Goal: Information Seeking & Learning: Learn about a topic

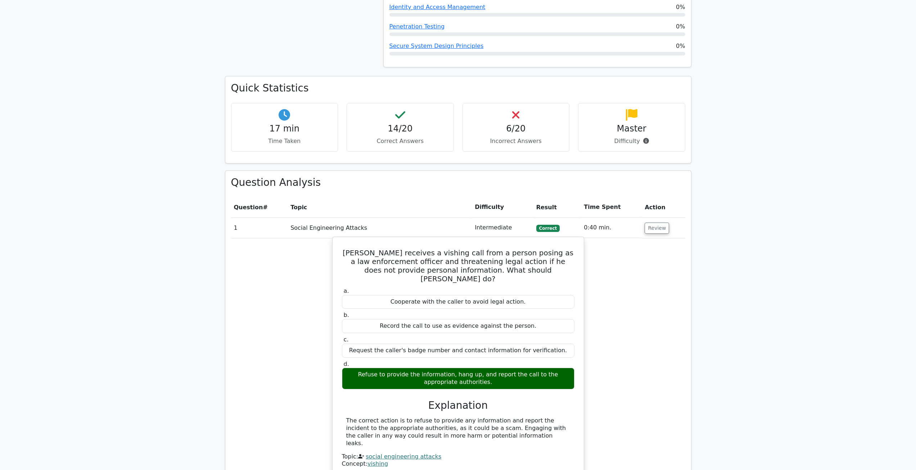
scroll to position [468, 0]
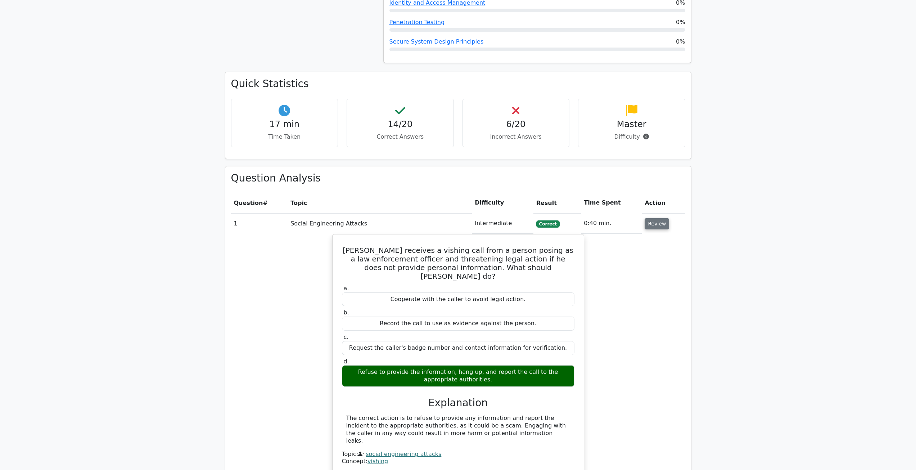
click at [645, 218] on button "Review" at bounding box center [657, 223] width 24 height 11
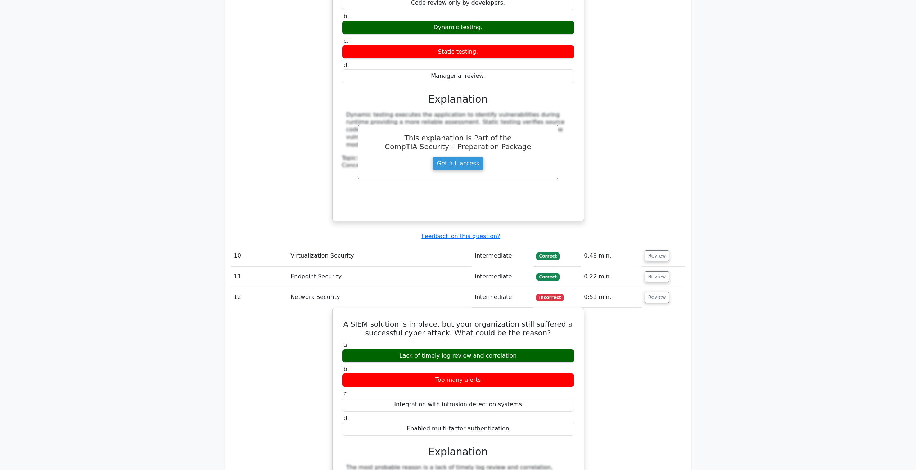
scroll to position [1619, 0]
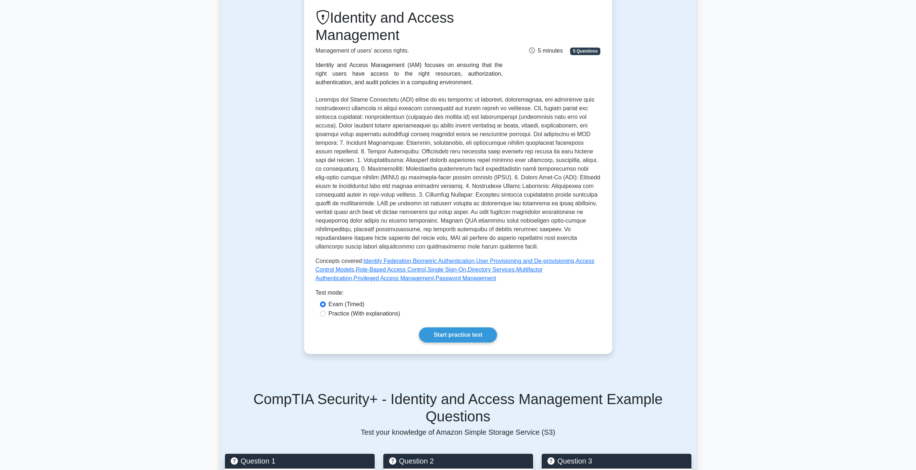
scroll to position [108, 0]
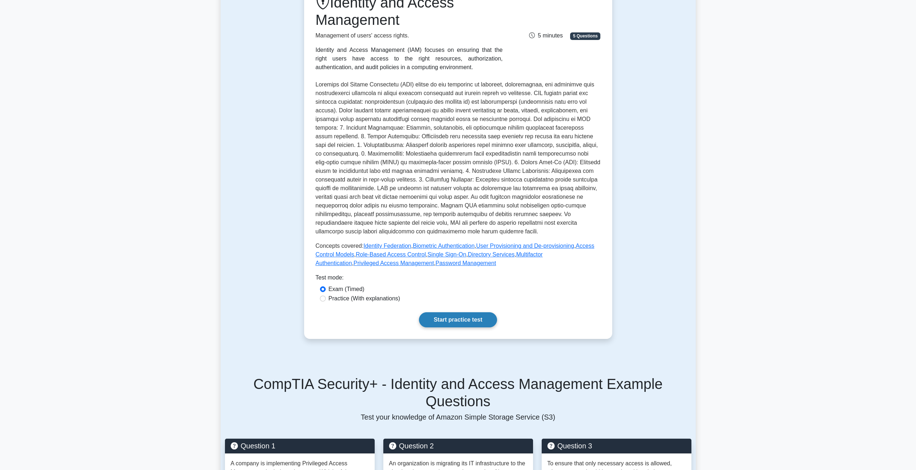
click at [464, 316] on link "Start practice test" at bounding box center [458, 319] width 78 height 15
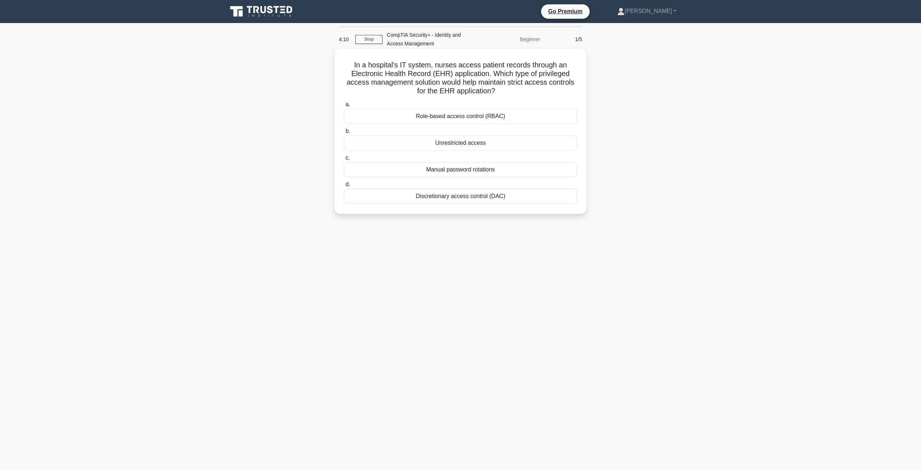
click at [442, 197] on div "Discretionary access control (DAC)" at bounding box center [460, 196] width 233 height 15
click at [344, 187] on input "d. Discretionary access control (DAC)" at bounding box center [344, 184] width 0 height 5
click at [455, 117] on div "Review and revise inheritance settings" at bounding box center [460, 116] width 233 height 15
click at [344, 107] on input "a. Review and revise inheritance settings" at bounding box center [344, 104] width 0 height 5
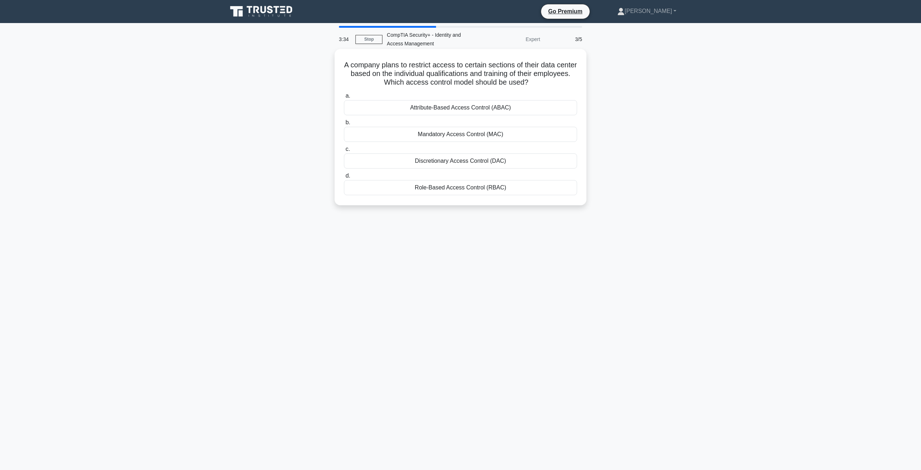
click at [449, 108] on div "Attribute-Based Access Control (ABAC)" at bounding box center [460, 107] width 233 height 15
click at [344, 98] on input "a. Attribute-Based Access Control (ABAC)" at bounding box center [344, 96] width 0 height 5
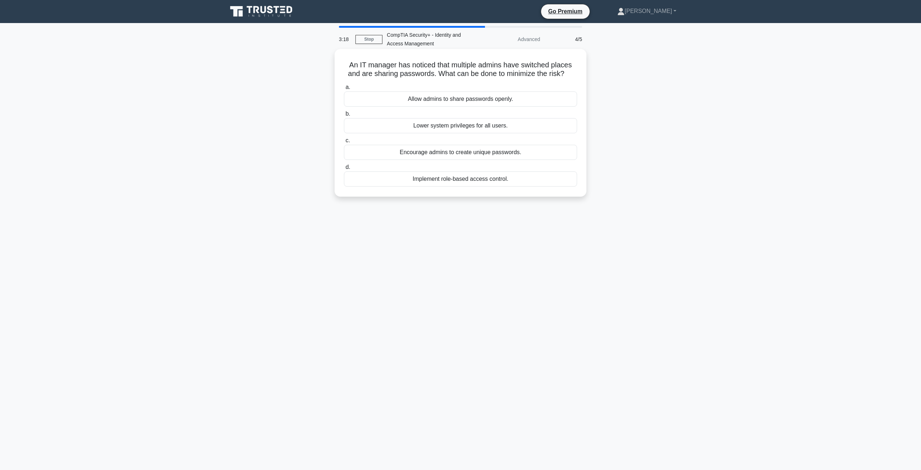
click at [452, 183] on div "Implement role-based access control." at bounding box center [460, 178] width 233 height 15
click at [344, 169] on input "d. Implement role-based access control." at bounding box center [344, 167] width 0 height 5
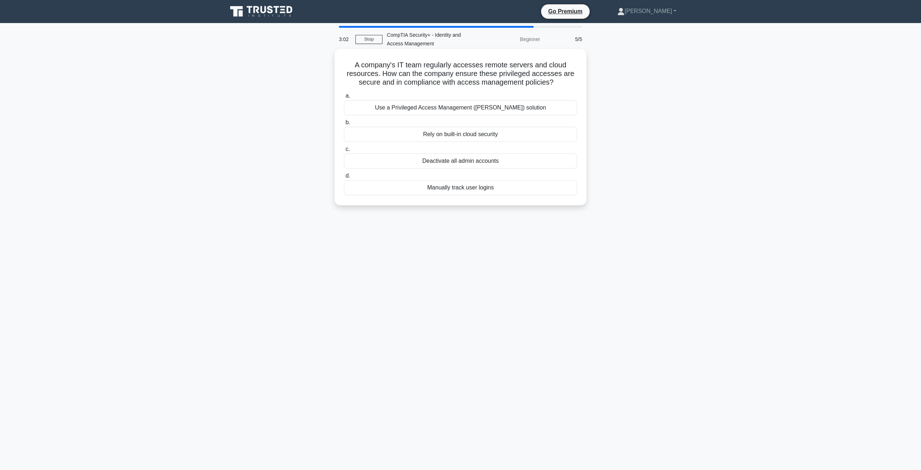
click at [481, 111] on div "Use a Privileged Access Management (PAM) solution" at bounding box center [460, 107] width 233 height 15
click at [344, 98] on input "a. Use a Privileged Access Management (PAM) solution" at bounding box center [344, 96] width 0 height 5
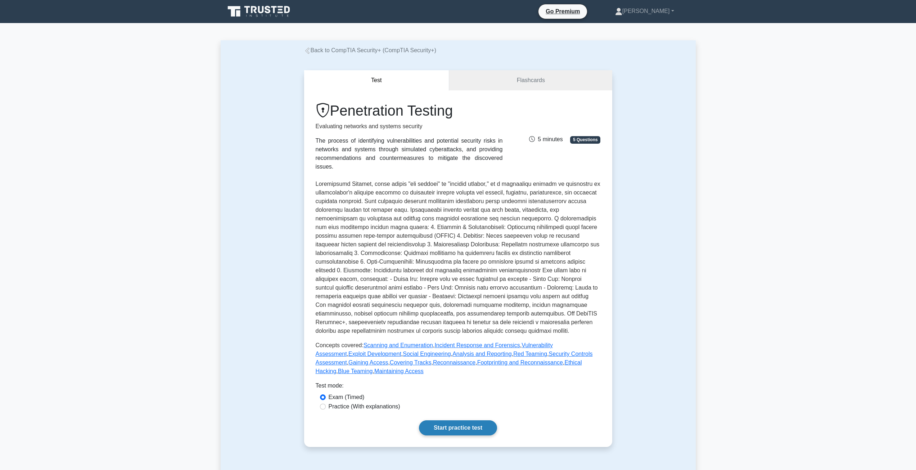
click at [455, 420] on link "Start practice test" at bounding box center [458, 427] width 78 height 15
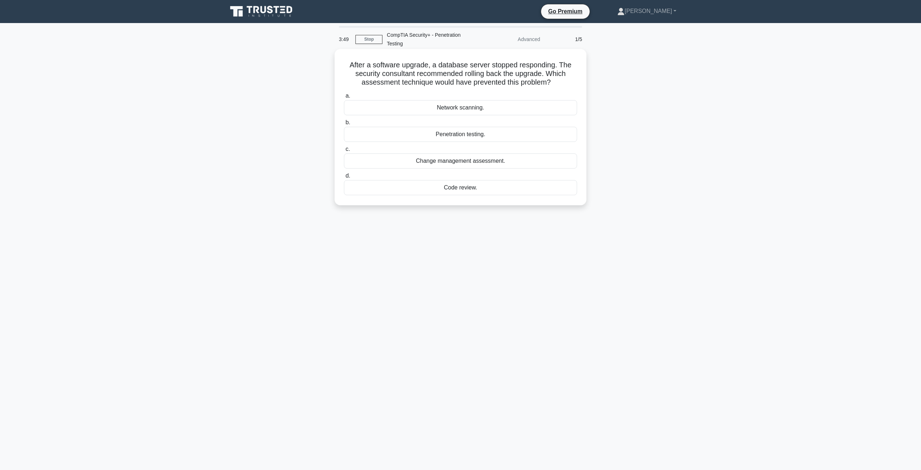
click at [464, 185] on div "Code review." at bounding box center [460, 187] width 233 height 15
click at [344, 178] on input "d. Code review." at bounding box center [344, 175] width 0 height 5
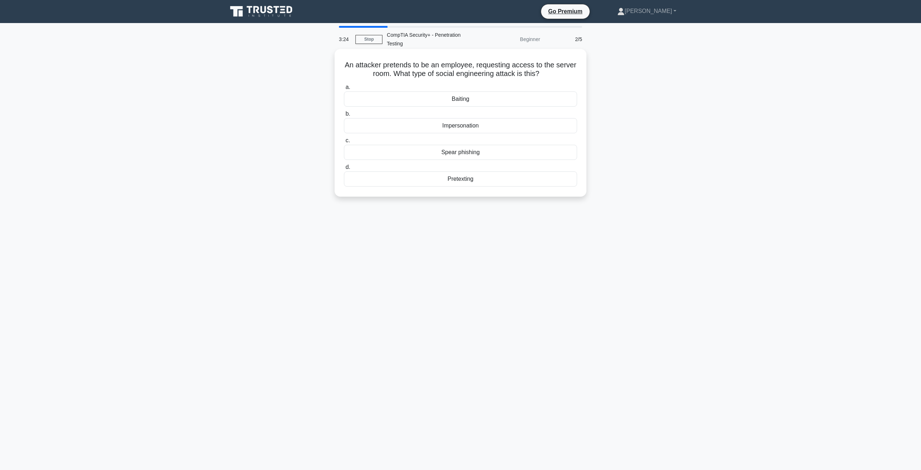
click at [467, 129] on div "Impersonation" at bounding box center [460, 125] width 233 height 15
click at [344, 116] on input "b. Impersonation" at bounding box center [344, 114] width 0 height 5
click at [514, 177] on div "SQL Injection" at bounding box center [460, 178] width 233 height 15
click at [344, 169] on input "d. SQL Injection" at bounding box center [344, 167] width 0 height 5
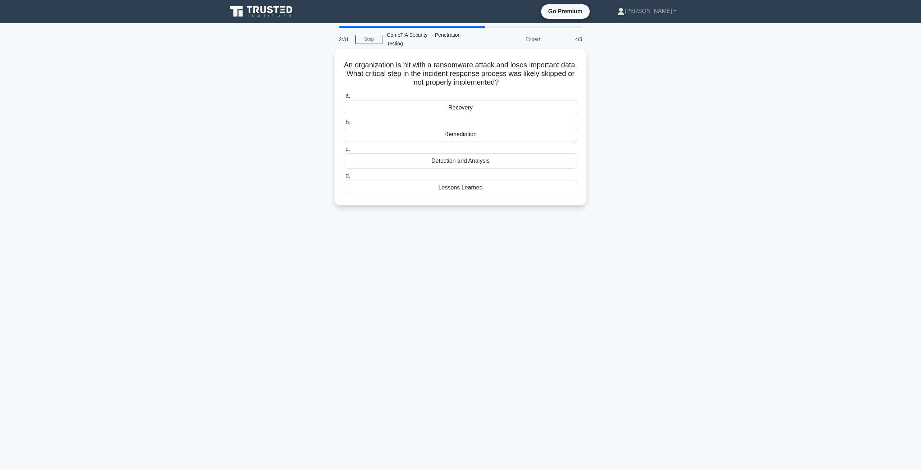
drag, startPoint x: 449, startPoint y: 73, endPoint x: 535, endPoint y: 83, distance: 87.0
click at [535, 83] on h5 "An organization is hit with a ransomware attack and loses important data. What …" at bounding box center [460, 73] width 235 height 27
click at [454, 136] on div "Remediation" at bounding box center [460, 134] width 233 height 15
click at [344, 125] on input "b. Remediation" at bounding box center [344, 122] width 0 height 5
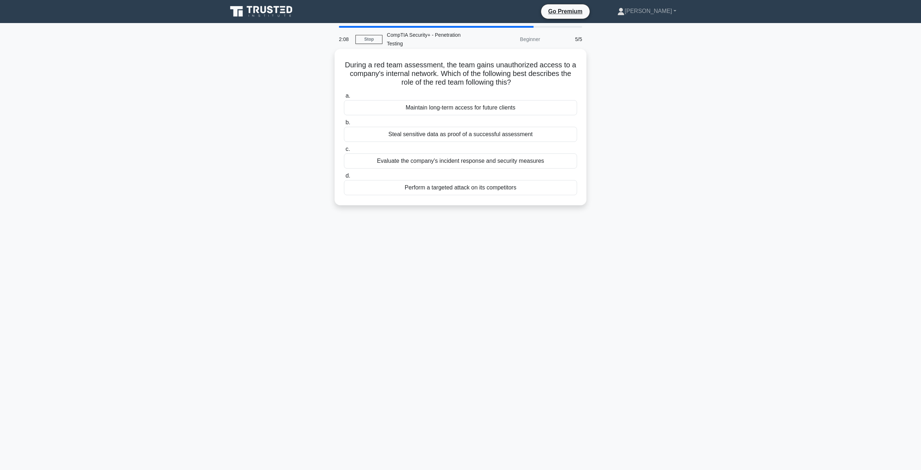
click at [442, 162] on div "Evaluate the company's incident response and security measures" at bounding box center [460, 160] width 233 height 15
click at [344, 152] on input "c. Evaluate the company's incident response and security measures" at bounding box center [344, 149] width 0 height 5
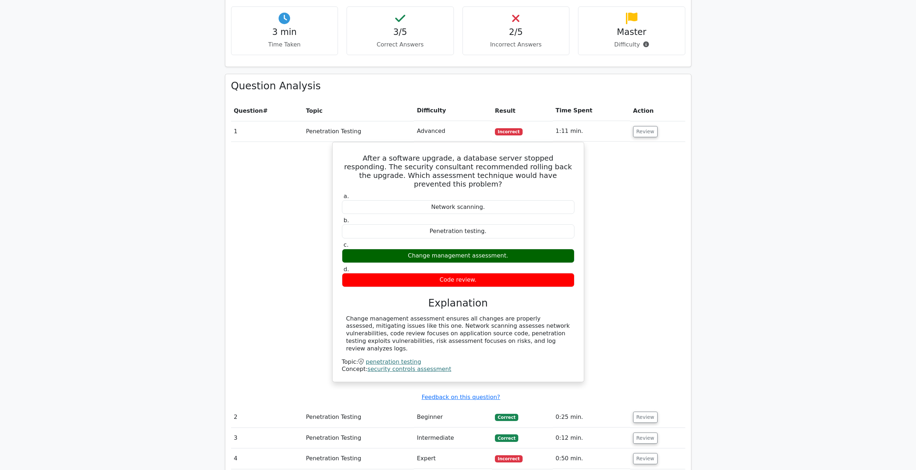
scroll to position [432, 0]
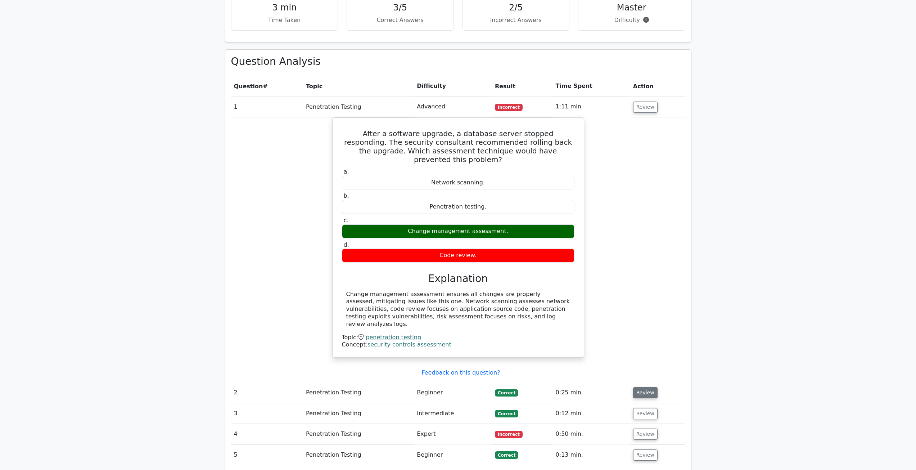
click at [634, 387] on button "Review" at bounding box center [645, 392] width 24 height 11
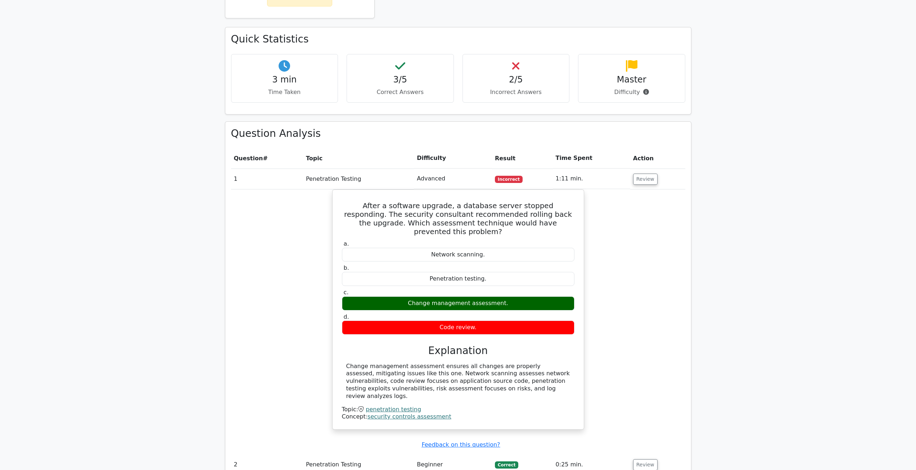
scroll to position [324, 0]
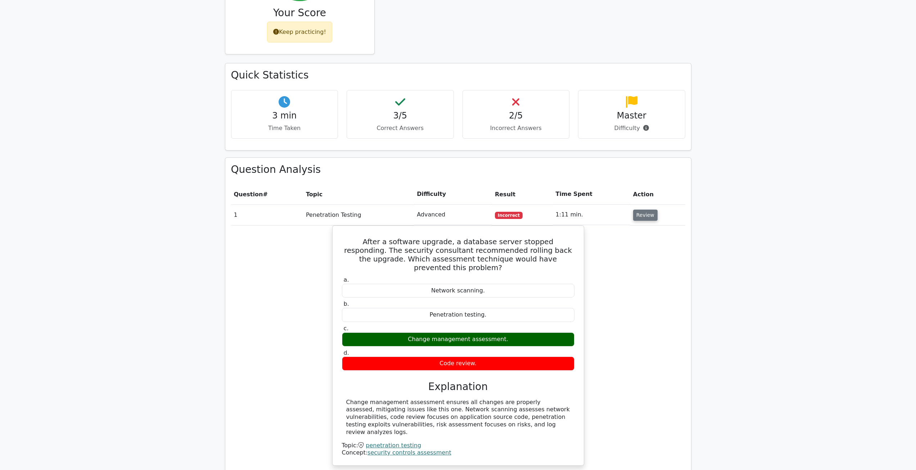
click at [639, 209] on button "Review" at bounding box center [645, 214] width 24 height 11
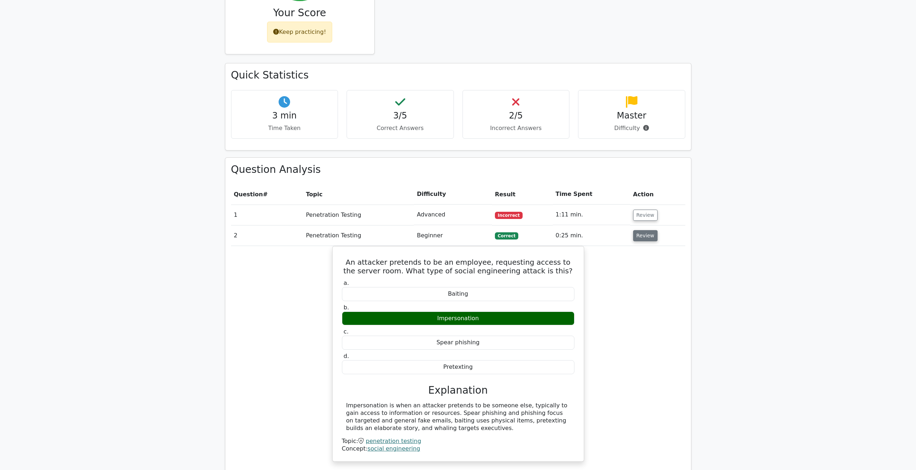
click at [644, 230] on button "Review" at bounding box center [645, 235] width 24 height 11
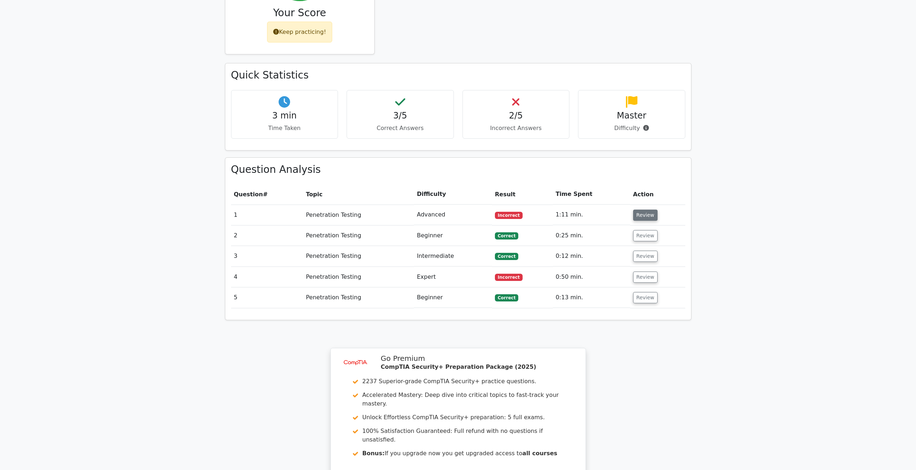
click at [642, 209] on button "Review" at bounding box center [645, 214] width 24 height 11
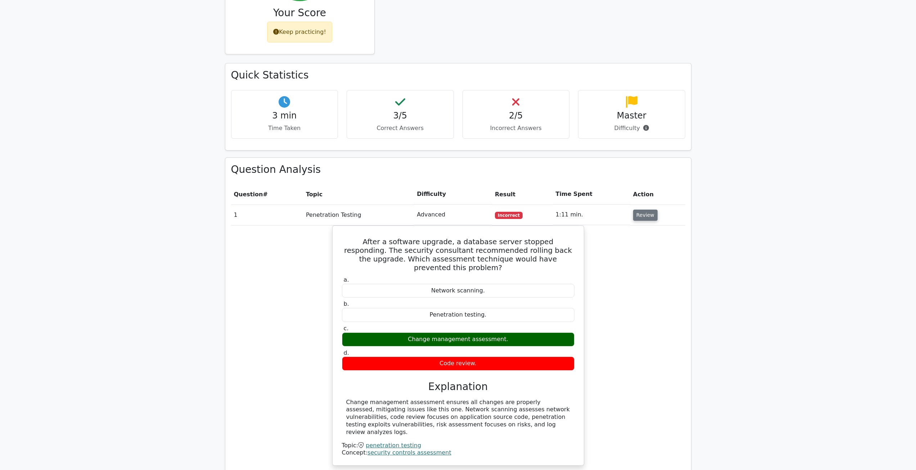
click at [651, 209] on button "Review" at bounding box center [645, 214] width 24 height 11
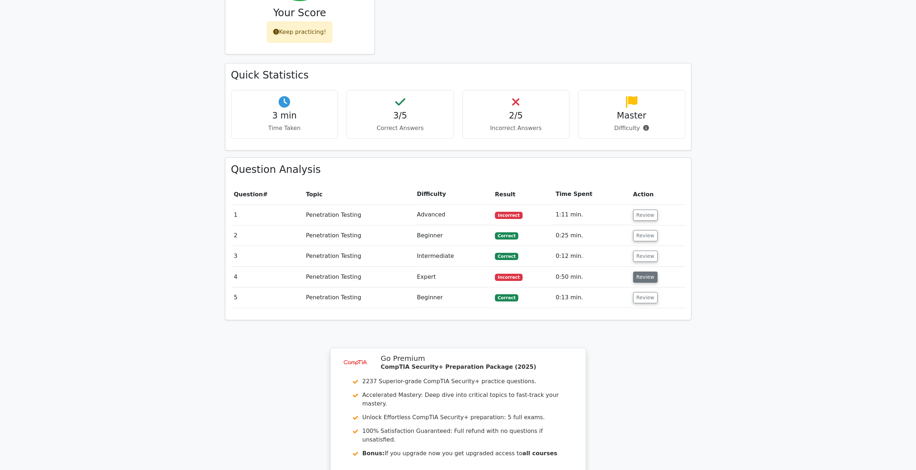
click at [652, 271] on button "Review" at bounding box center [645, 276] width 24 height 11
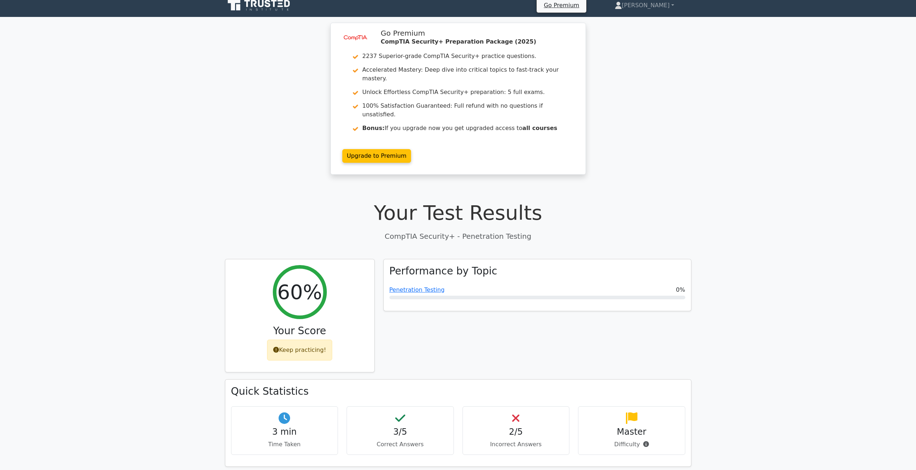
scroll to position [0, 0]
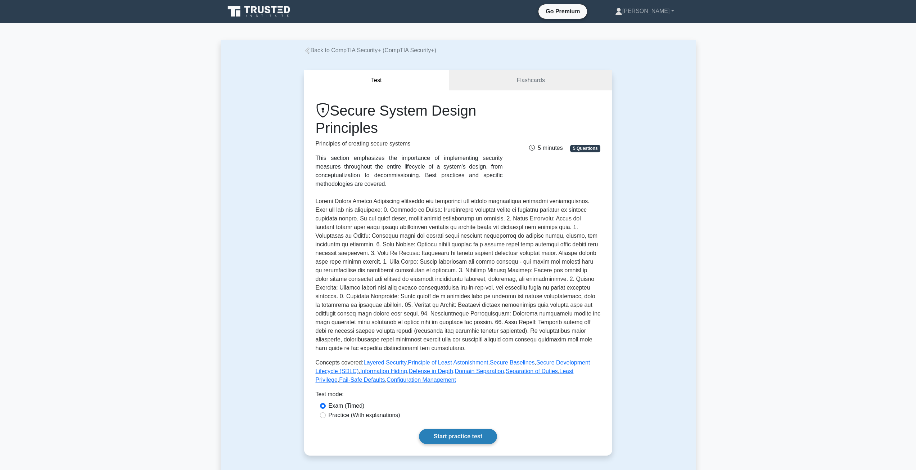
click at [438, 429] on link "Start practice test" at bounding box center [458, 436] width 78 height 15
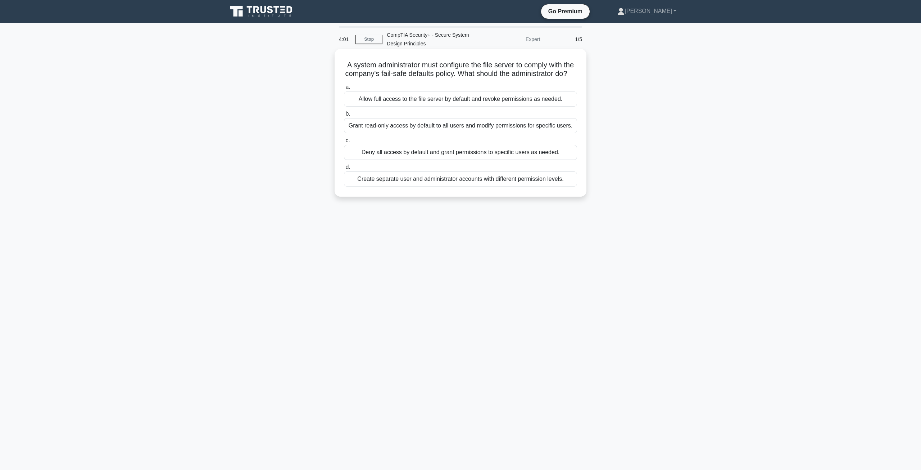
click at [415, 160] on div "Deny all access by default and grant permissions to specific users as needed." at bounding box center [460, 152] width 233 height 15
click at [344, 143] on input "c. Deny all access by default and grant permissions to specific users as needed." at bounding box center [344, 140] width 0 height 5
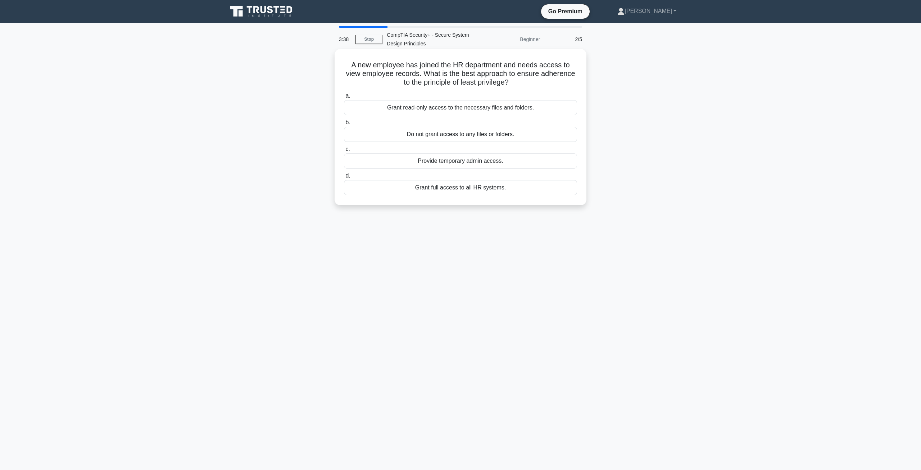
click at [507, 110] on div "Grant read-only access to the necessary files and folders." at bounding box center [460, 107] width 233 height 15
click at [344, 98] on input "a. Grant read-only access to the necessary files and folders." at bounding box center [344, 96] width 0 height 5
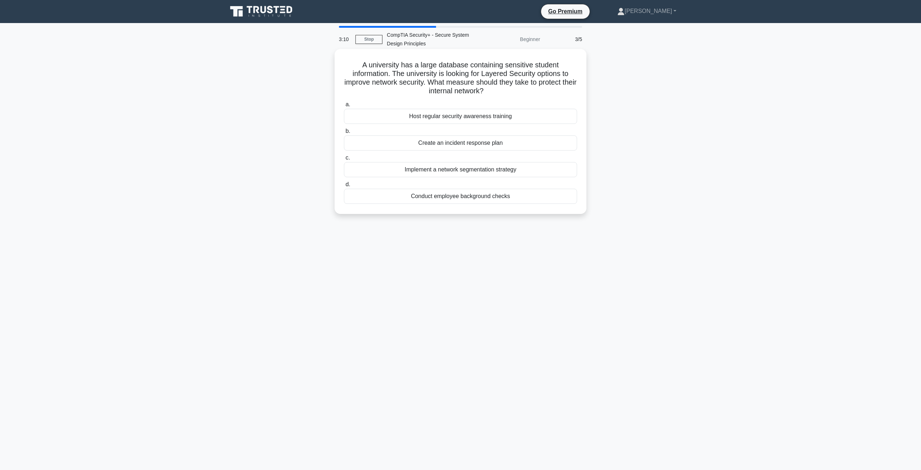
drag, startPoint x: 434, startPoint y: 81, endPoint x: 494, endPoint y: 90, distance: 60.4
click at [494, 90] on h5 "A university has a large database containing sensitive student information. The…" at bounding box center [460, 77] width 235 height 35
click at [507, 92] on h5 "A university has a large database containing sensitive student information. The…" at bounding box center [460, 77] width 235 height 35
click at [440, 168] on div "Implement a network segmentation strategy" at bounding box center [460, 169] width 233 height 15
click at [344, 160] on input "c. Implement a network segmentation strategy" at bounding box center [344, 157] width 0 height 5
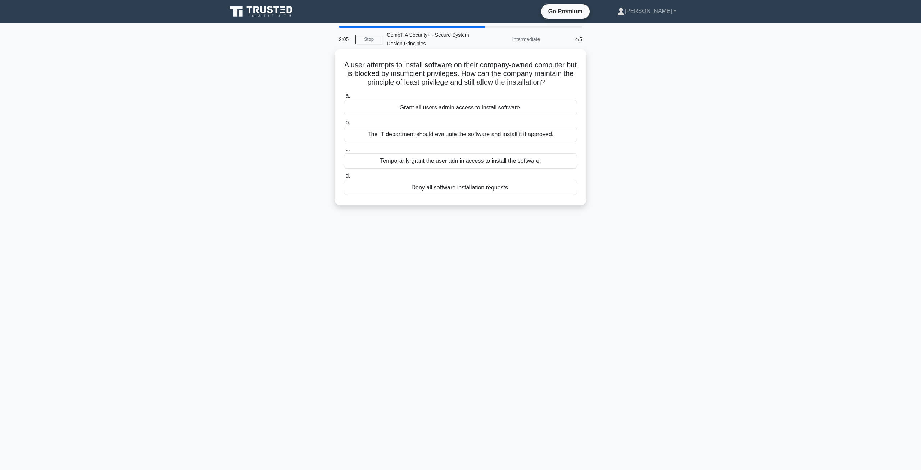
click at [411, 137] on div "The IT department should evaluate the software and install it if approved." at bounding box center [460, 134] width 233 height 15
click at [344, 125] on input "b. The IT department should evaluate the software and install it if approved." at bounding box center [344, 122] width 0 height 5
click at [523, 137] on div "Use a dedicated service account with necessary permissions for the software upg…" at bounding box center [460, 134] width 233 height 15
click at [344, 125] on input "b. Use a dedicated service account with necessary permissions for the software …" at bounding box center [344, 122] width 0 height 5
